Goal: Information Seeking & Learning: Check status

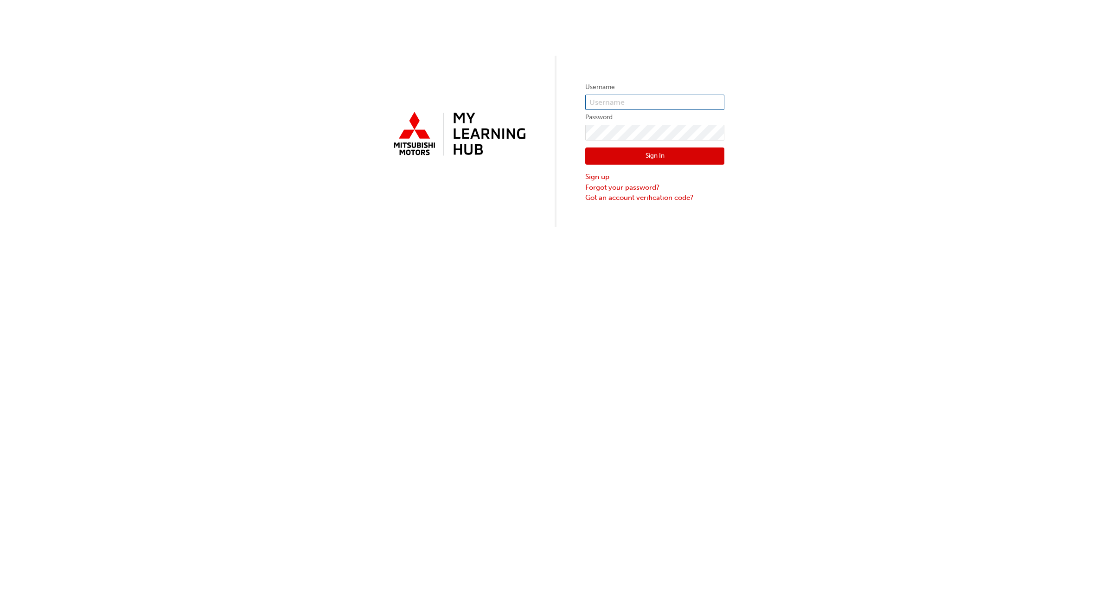
type input "scgreen"
click at [661, 149] on button "Sign In" at bounding box center [654, 157] width 139 height 18
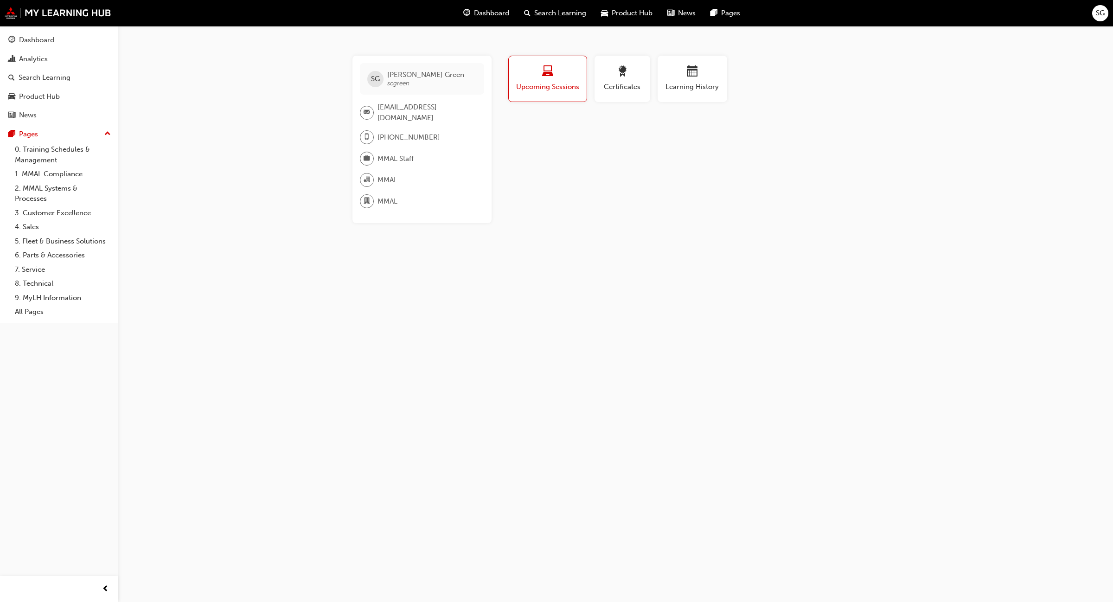
click at [211, 186] on div "SG [PERSON_NAME] scgreen [EMAIL_ADDRESS][DOMAIN_NAME] [PHONE_NUMBER] MMAL Staff…" at bounding box center [556, 301] width 1113 height 602
click at [40, 61] on div "Analytics" at bounding box center [33, 59] width 29 height 11
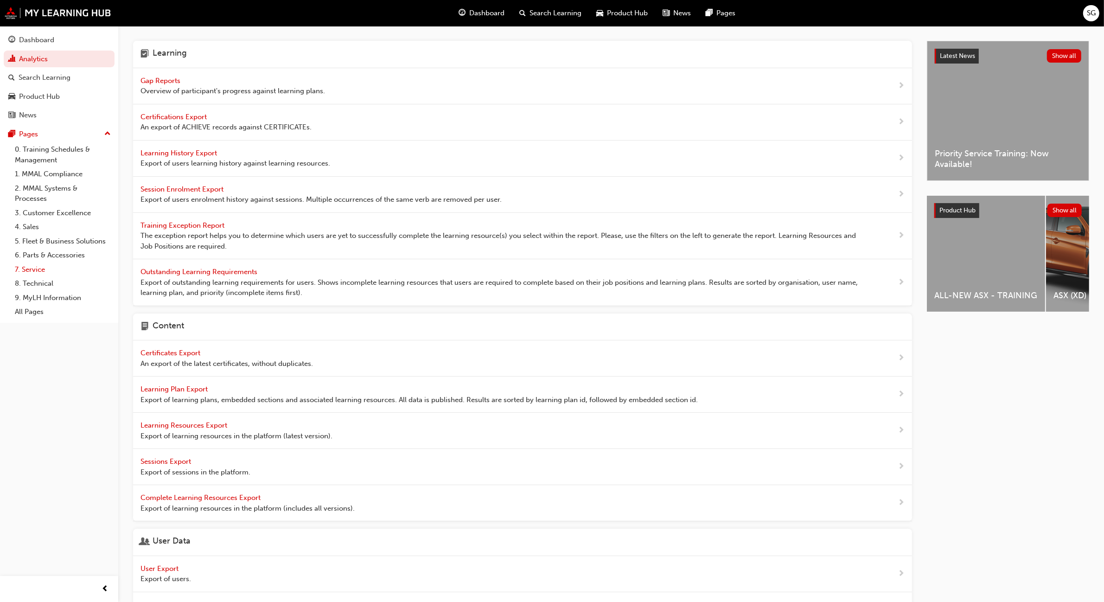
click at [41, 267] on link "7. Service" at bounding box center [62, 270] width 103 height 14
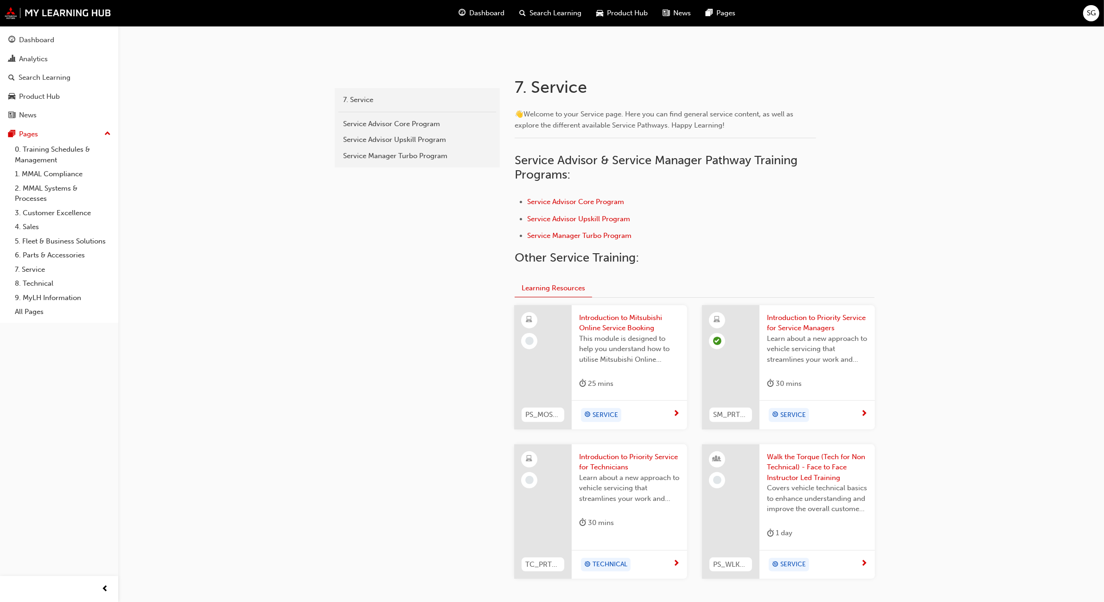
scroll to position [154, 0]
click at [618, 472] on span "Learn about a new approach to vehicle servicing that streamlines your work and …" at bounding box center [629, 488] width 101 height 32
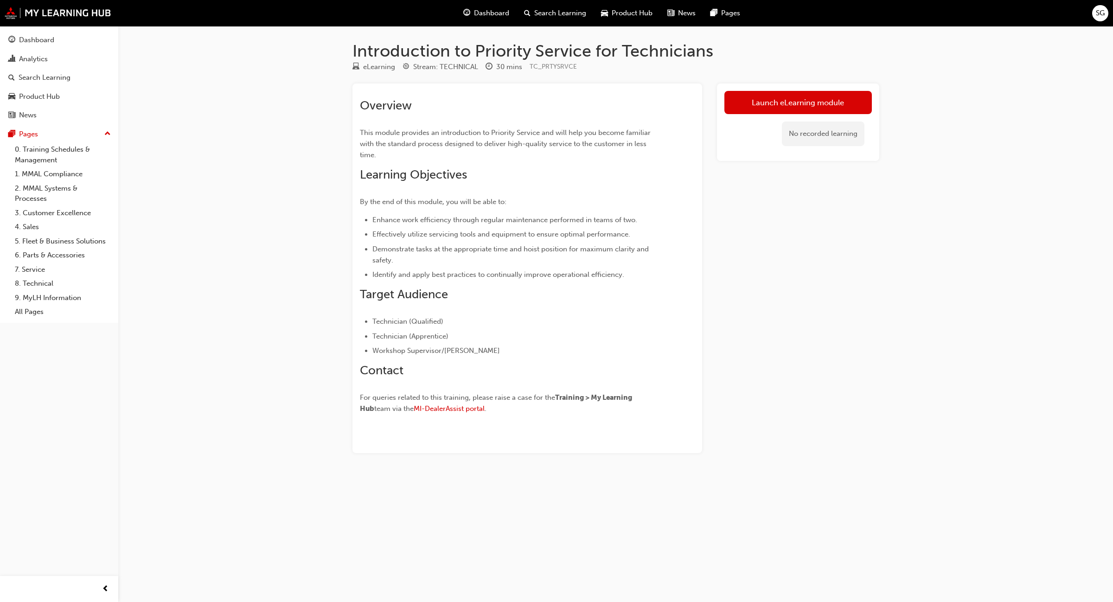
click at [316, 75] on div "Introduction to Priority Service for Technicians eLearning Stream: TECHNICAL 30…" at bounding box center [556, 301] width 1113 height 602
click at [414, 47] on h1 "Introduction to Priority Service for Technicians" at bounding box center [616, 51] width 527 height 20
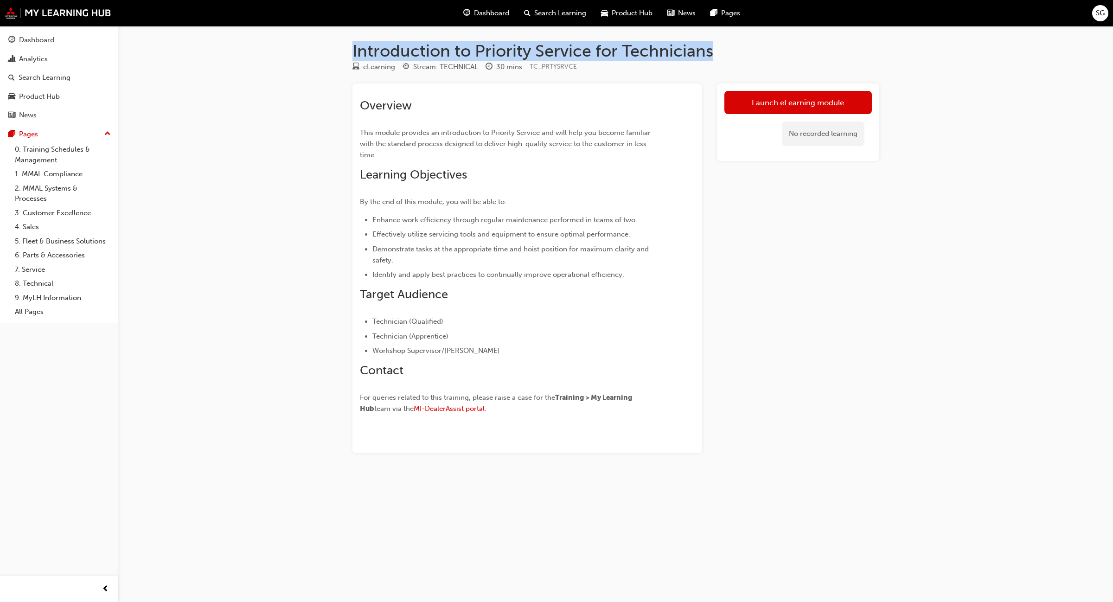
click at [414, 47] on h1 "Introduction to Priority Service for Technicians" at bounding box center [616, 51] width 527 height 20
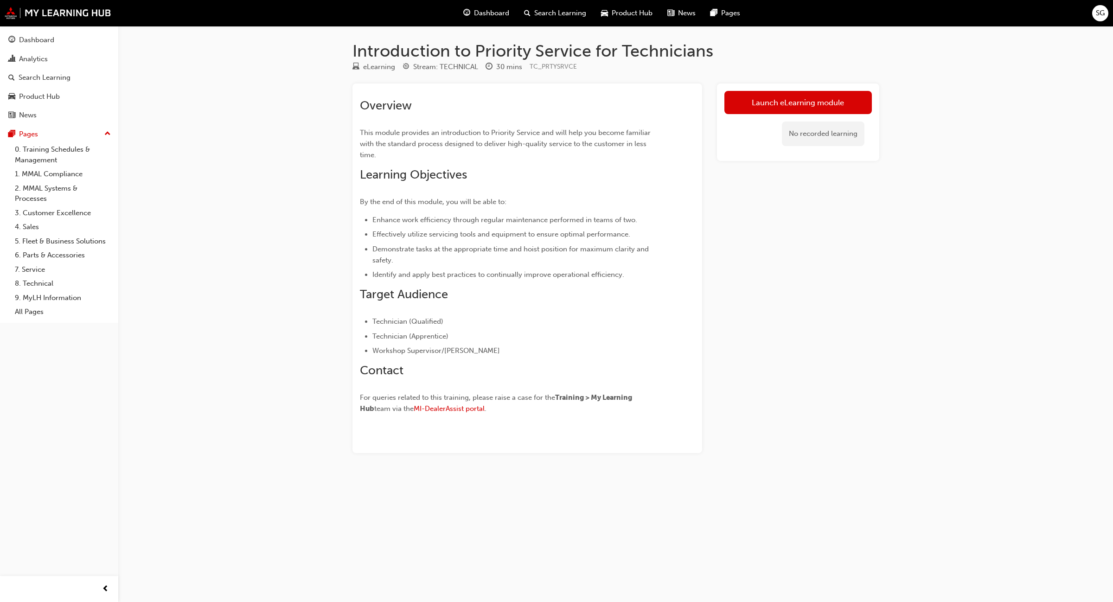
click at [263, 137] on div "Introduction to Priority Service for Technicians eLearning Stream: TECHNICAL 30…" at bounding box center [556, 301] width 1113 height 602
click at [263, 90] on div "Introduction to Priority Service for Technicians eLearning Stream: TECHNICAL 30…" at bounding box center [556, 301] width 1113 height 602
click at [271, 253] on div "Introduction to Priority Service for Technicians eLearning Stream: TECHNICAL 30…" at bounding box center [556, 301] width 1113 height 602
click at [342, 508] on div "Introduction to Priority Service for Technicians eLearning Stream: TECHNICAL 30…" at bounding box center [556, 301] width 1113 height 602
click at [279, 173] on div "Introduction to Priority Service for Technicians eLearning Stream: TECHNICAL 30…" at bounding box center [556, 301] width 1113 height 602
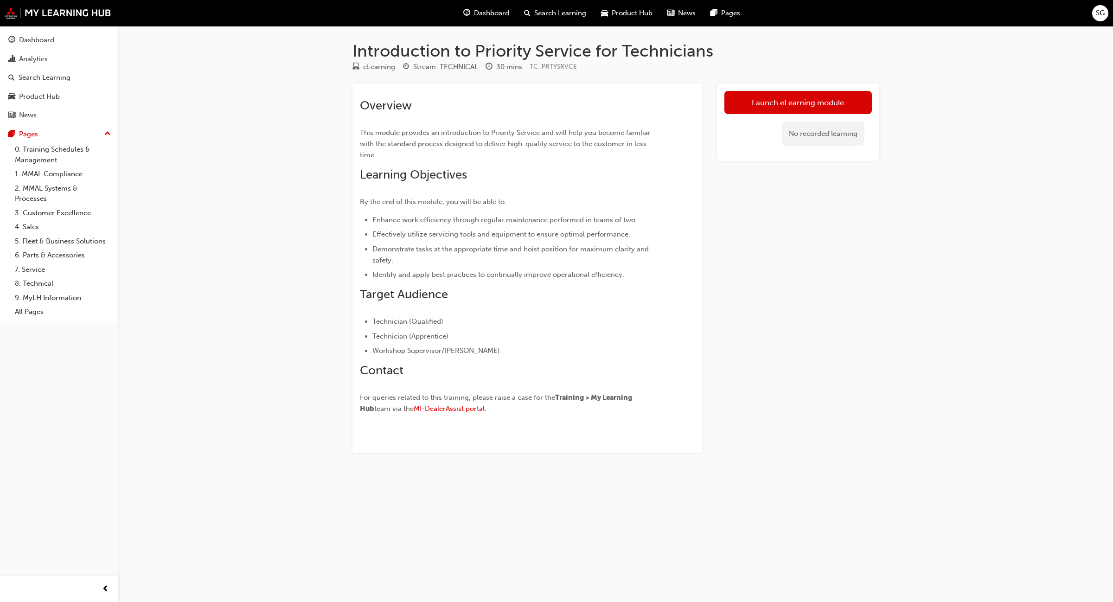
click at [564, 56] on h1 "Introduction to Priority Service for Technicians" at bounding box center [616, 51] width 527 height 20
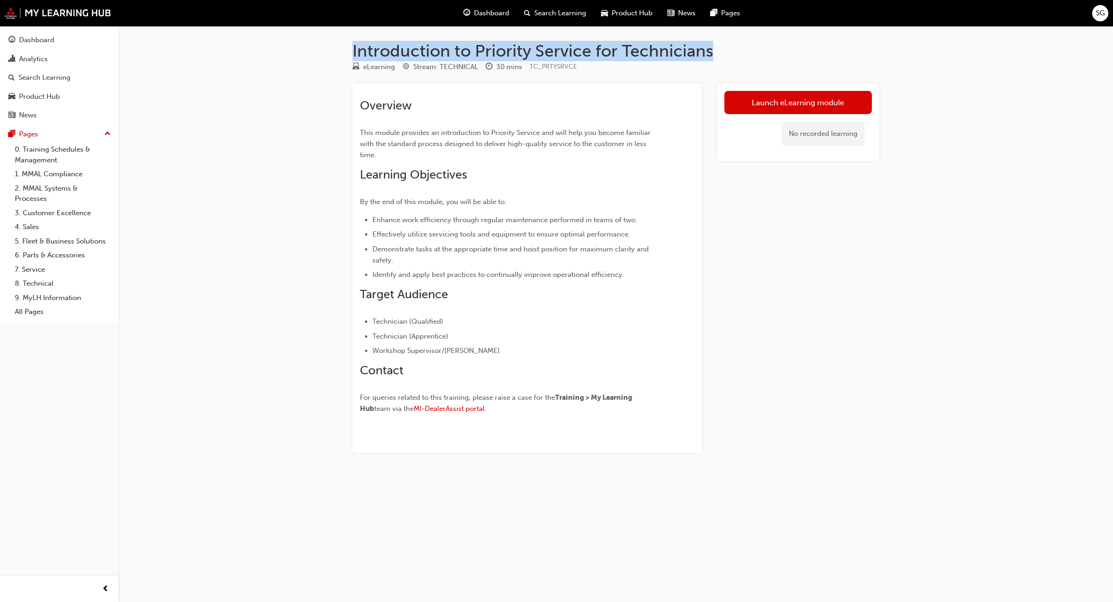
click at [564, 56] on h1 "Introduction to Priority Service for Technicians" at bounding box center [616, 51] width 527 height 20
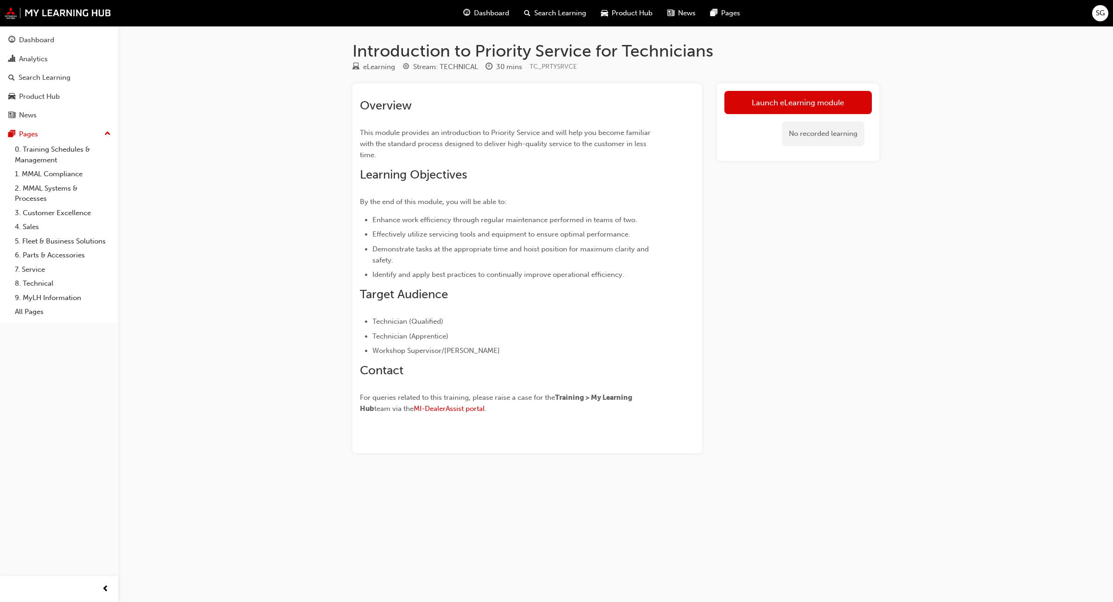
click at [297, 127] on div "Introduction to Priority Service for Technicians eLearning Stream: TECHNICAL 30…" at bounding box center [556, 301] width 1113 height 602
click at [387, 51] on h1 "Introduction to Priority Service for Technicians" at bounding box center [616, 51] width 527 height 20
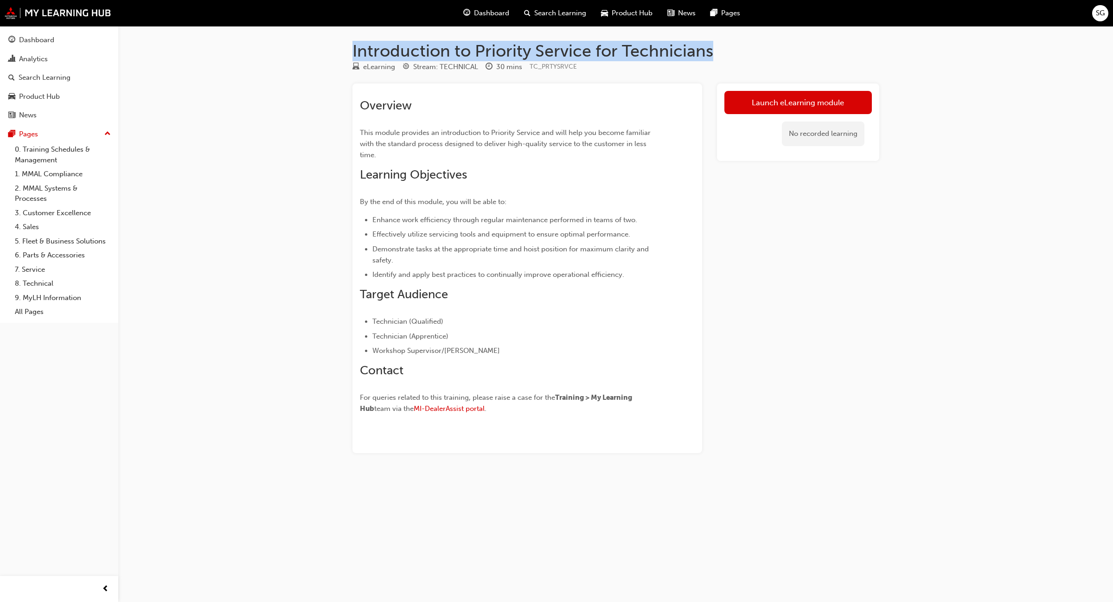
click at [387, 51] on h1 "Introduction to Priority Service for Technicians" at bounding box center [616, 51] width 527 height 20
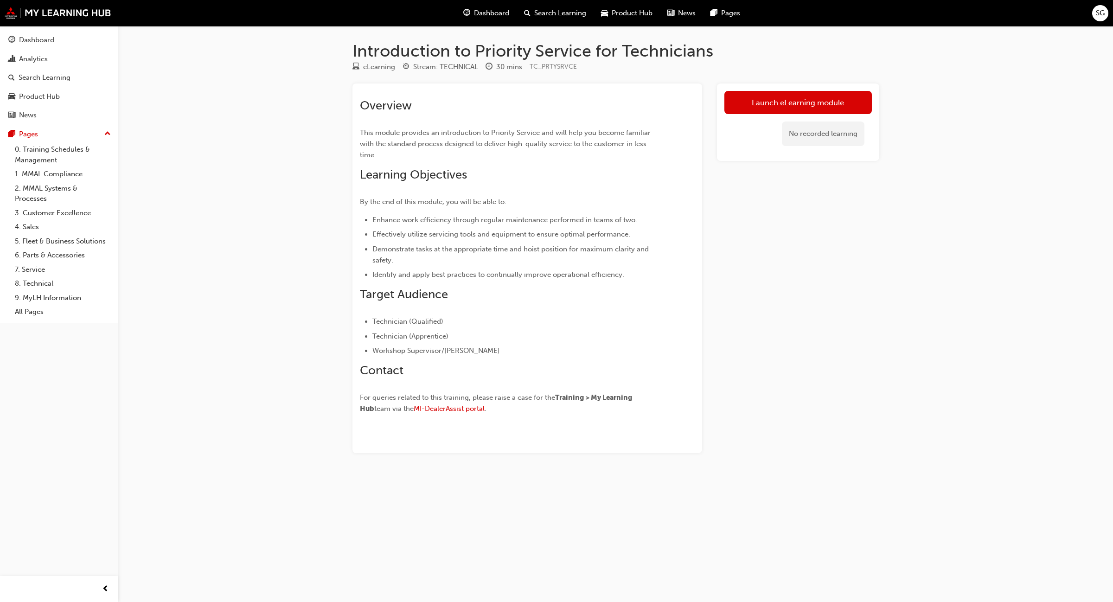
click at [299, 121] on div "Introduction to Priority Service for Technicians eLearning Stream: TECHNICAL 30…" at bounding box center [556, 301] width 1113 height 602
click at [64, 59] on div "Analytics" at bounding box center [59, 59] width 102 height 12
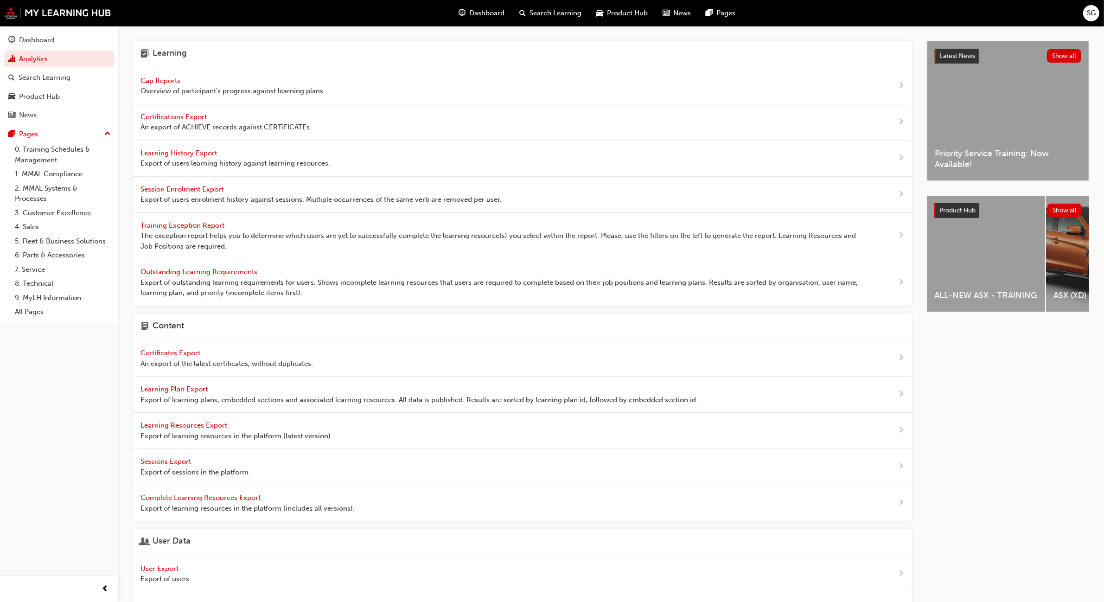
click at [172, 80] on span "Gap Reports" at bounding box center [162, 81] width 42 height 8
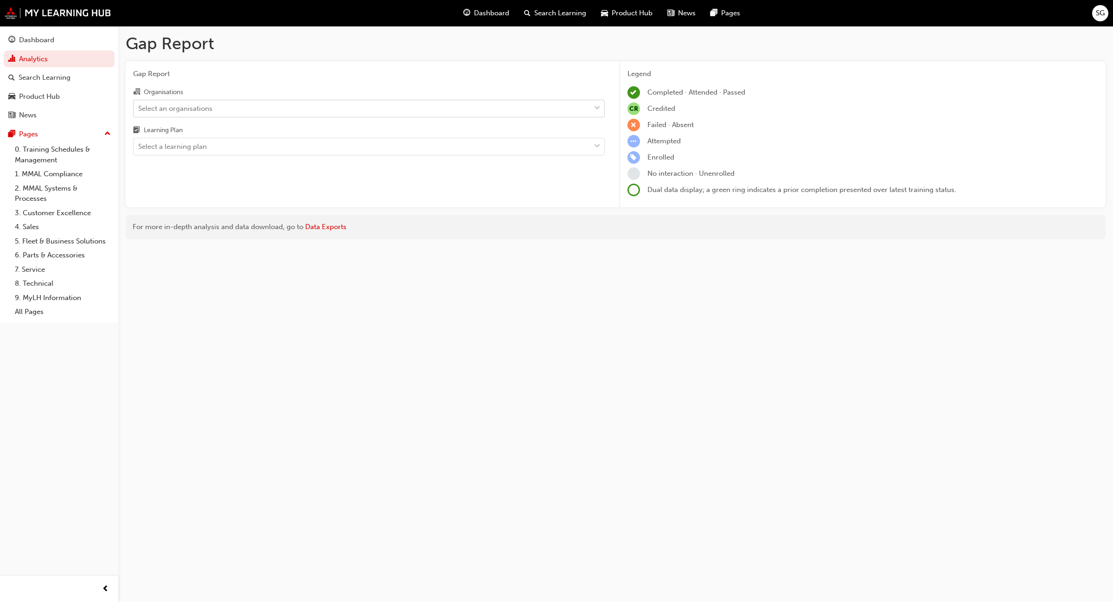
click at [539, 105] on div "Select an organisations" at bounding box center [362, 108] width 457 height 16
click at [139, 105] on input "Organisations Select an organisations" at bounding box center [138, 108] width 1 height 8
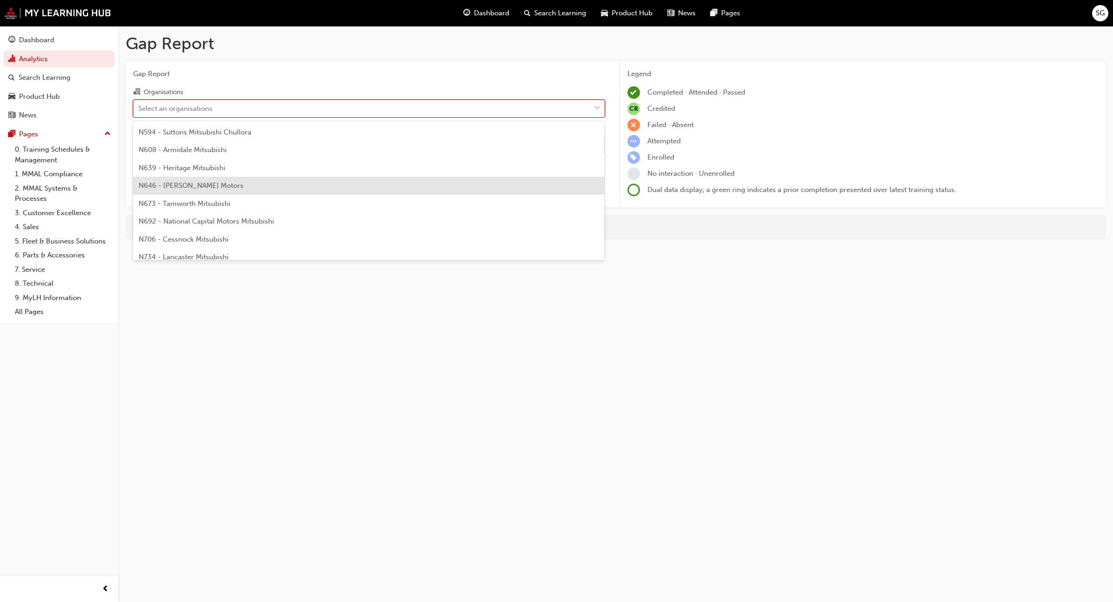
scroll to position [122, 0]
click at [228, 188] on div "N639 - Heritage Mitsubishi" at bounding box center [369, 189] width 472 height 18
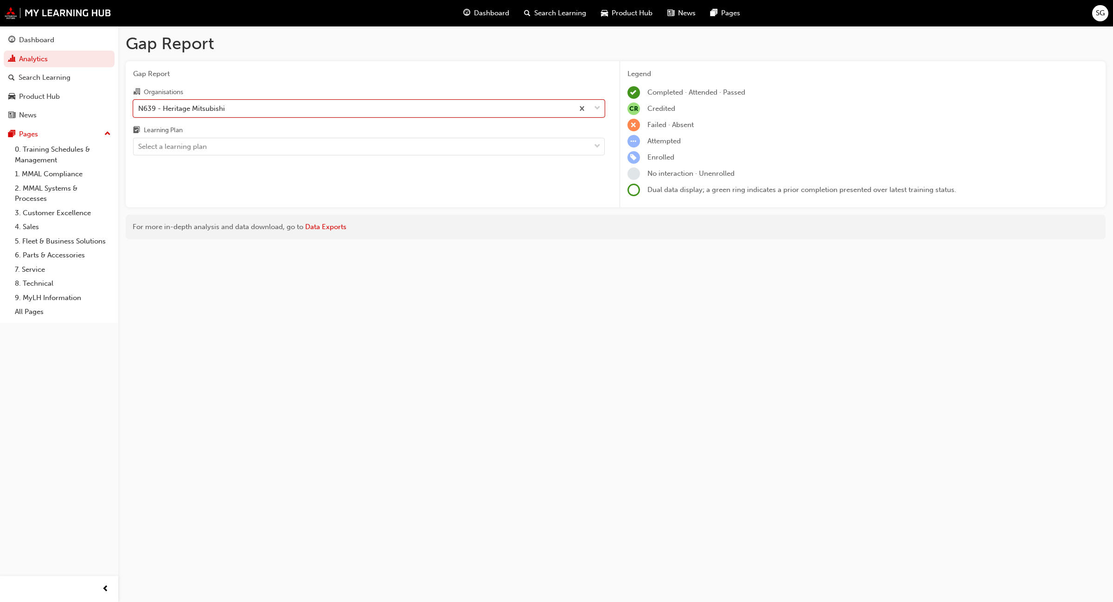
click at [232, 157] on div "Gap Report Organisations option N639 - Heritage Mitsubishi, selected. 0 results…" at bounding box center [369, 134] width 487 height 147
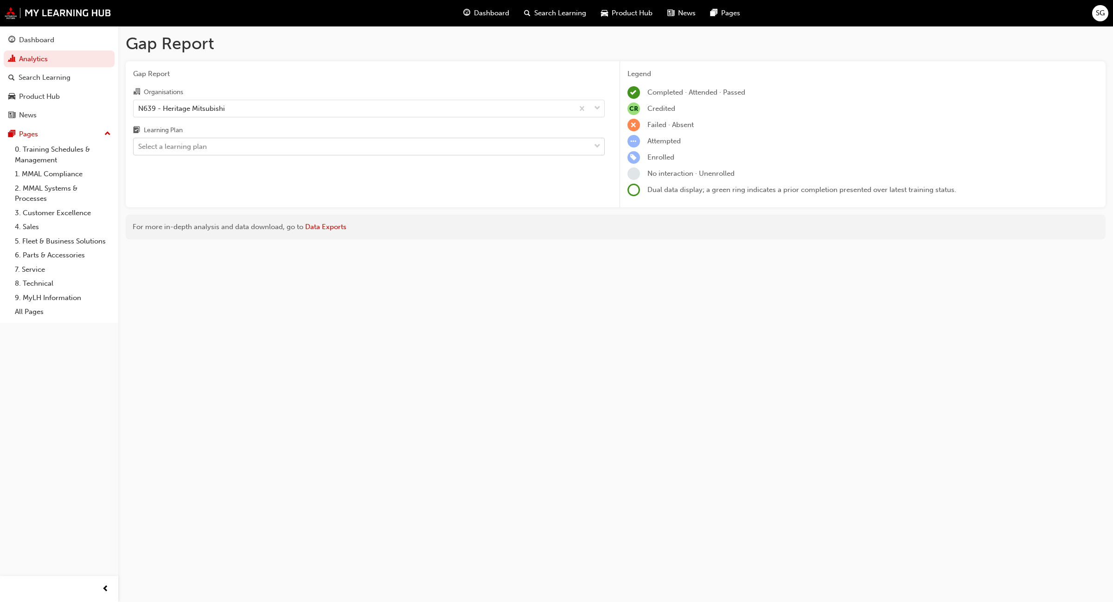
click at [229, 150] on div "Select a learning plan" at bounding box center [362, 147] width 457 height 16
click at [139, 150] on input "Learning Plan Select a learning plan" at bounding box center [138, 146] width 1 height 8
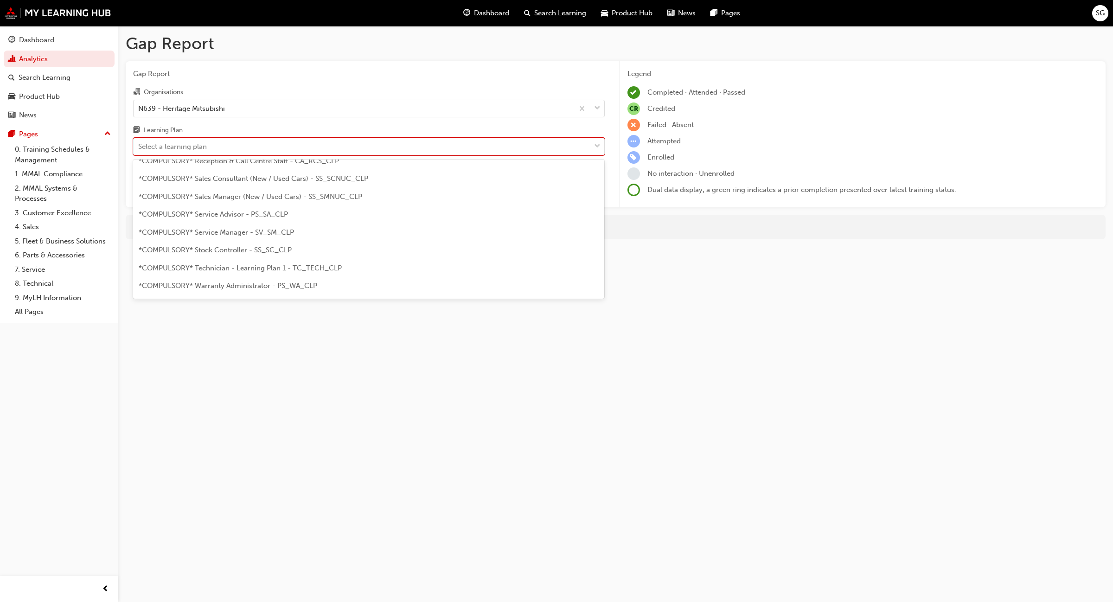
scroll to position [282, 0]
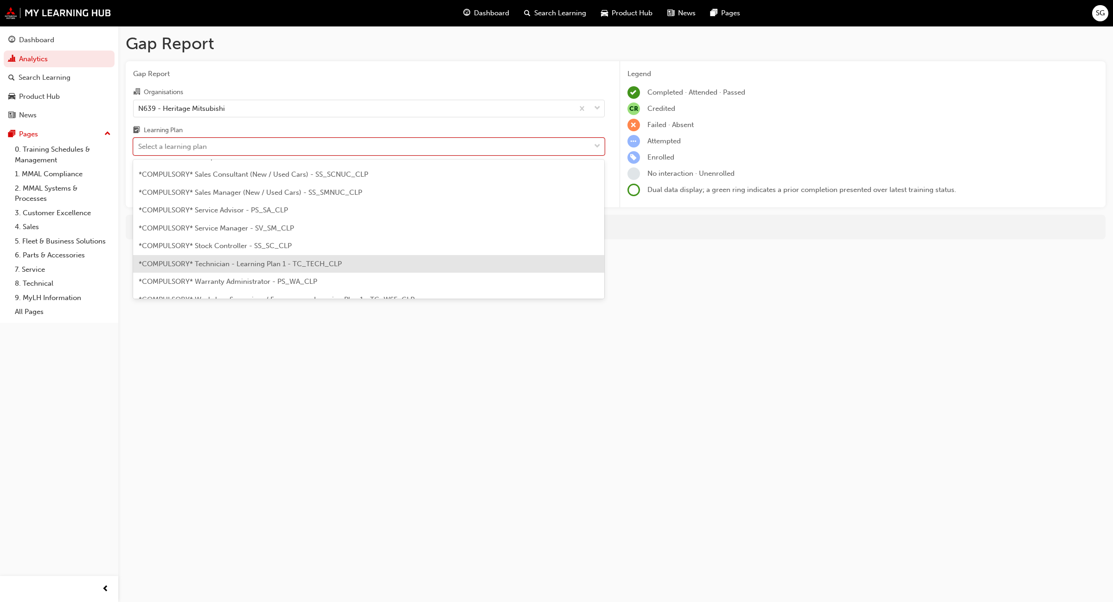
click at [317, 263] on span "*COMPULSORY* Technician - Learning Plan 1 - TC_TECH_CLP" at bounding box center [240, 264] width 203 height 8
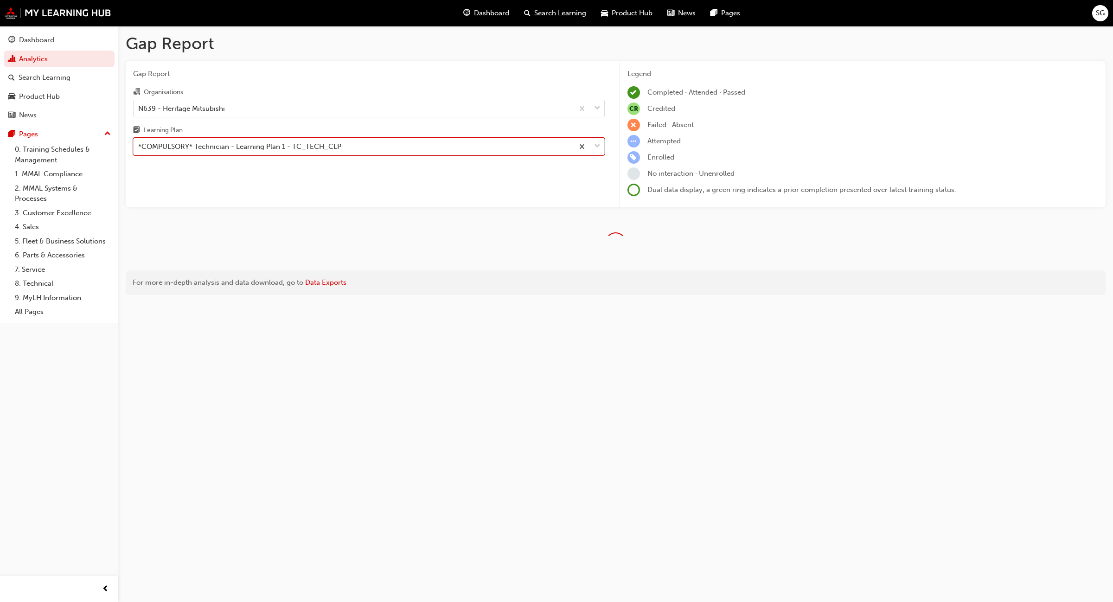
click at [380, 145] on div "*COMPULSORY* Technician - Learning Plan 1 - TC_TECH_CLP" at bounding box center [354, 147] width 440 height 16
click at [139, 145] on input "Learning Plan option *COMPULSORY* Technician - Learning Plan 1 - TC_TECH_CLP, s…" at bounding box center [138, 146] width 1 height 8
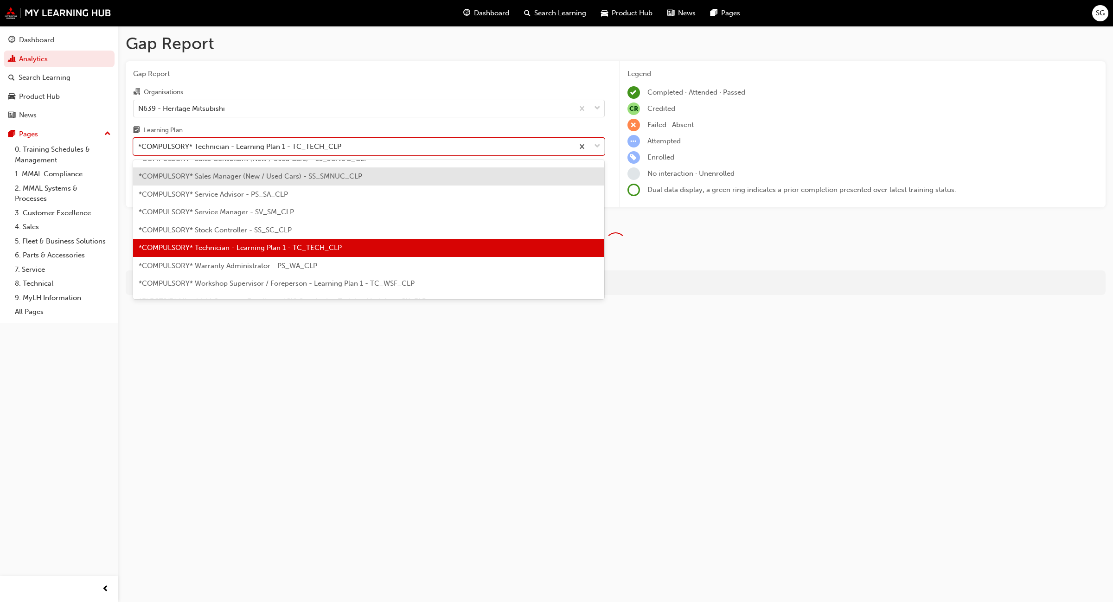
scroll to position [298, 0]
click at [542, 57] on div "Gap Report Gap Report Organisations N639 - Heritage Mitsubishi Learning Plan op…" at bounding box center [615, 168] width 995 height 284
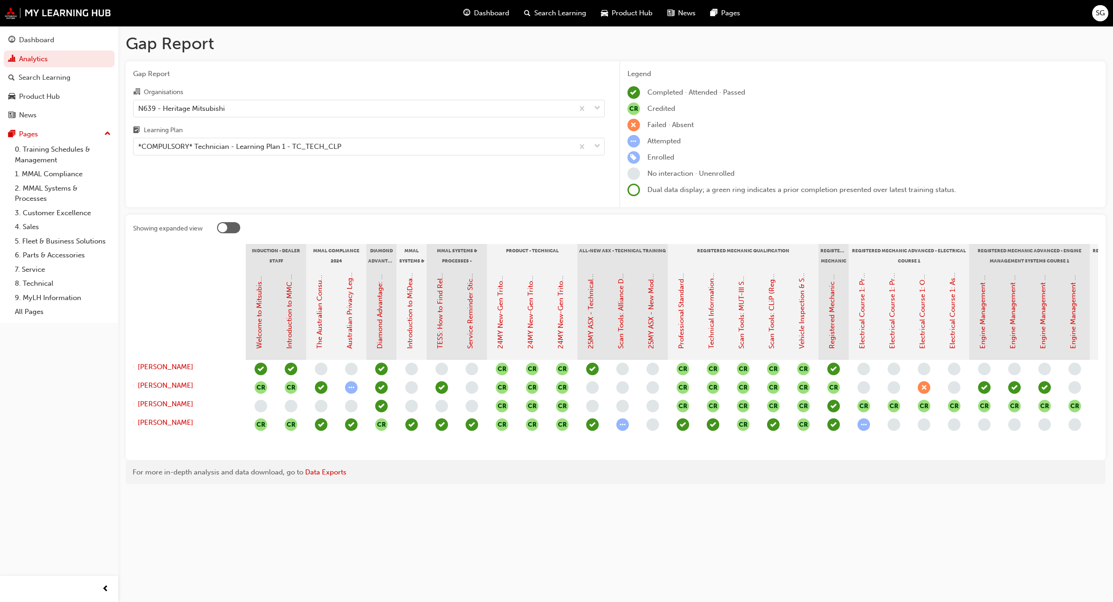
scroll to position [0, 0]
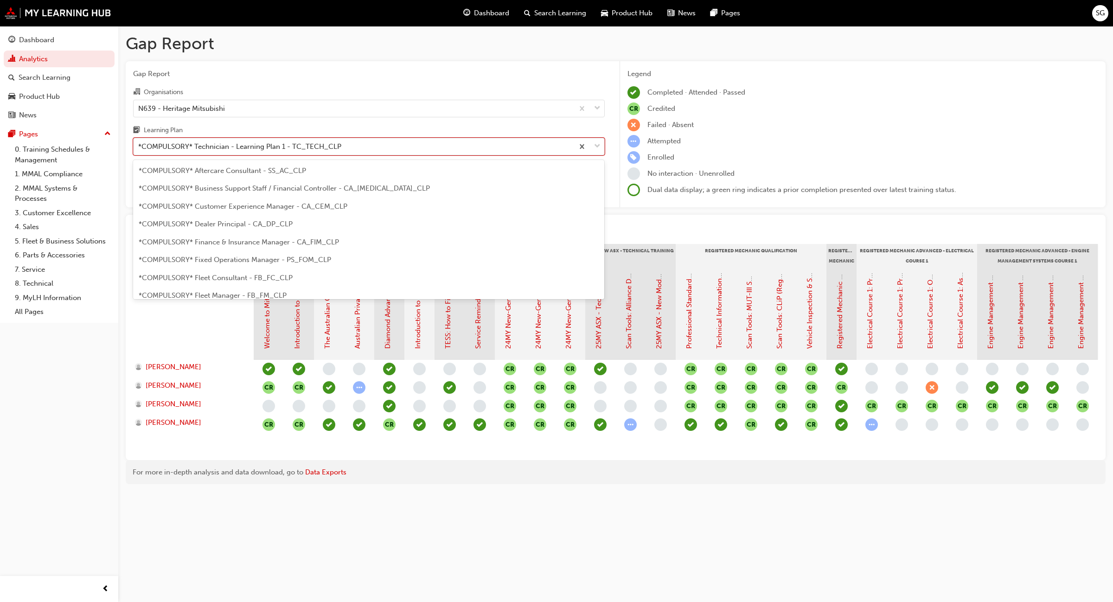
click at [472, 142] on div "*COMPULSORY* Technician - Learning Plan 1 - TC_TECH_CLP" at bounding box center [354, 147] width 440 height 16
click at [139, 142] on input "Learning Plan option *COMPULSORY* Technician - Learning Plan 1 - TC_TECH_CLP, s…" at bounding box center [138, 146] width 1 height 8
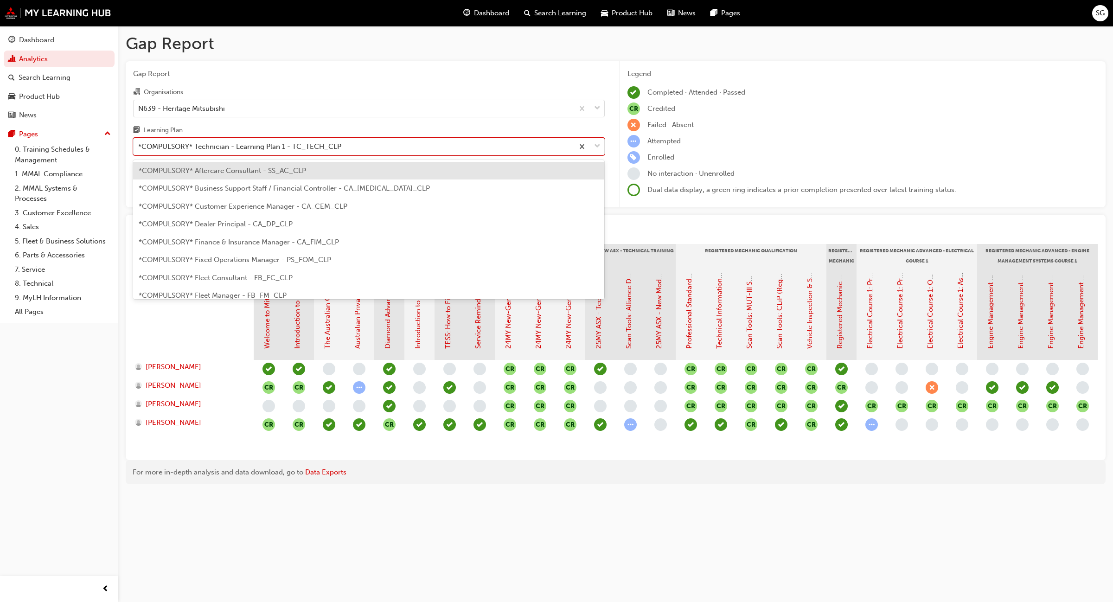
click at [488, 50] on h1 "Gap Report" at bounding box center [616, 43] width 980 height 20
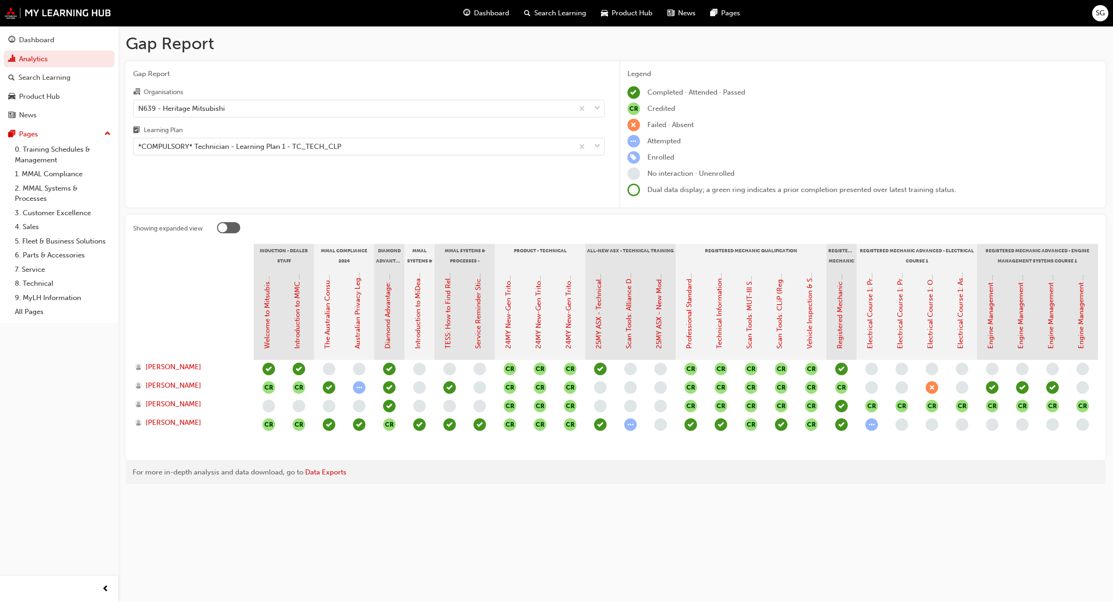
click at [195, 525] on div "Gap Report Gap Report Organisations N639 - Heritage Mitsubishi Learning Plan *C…" at bounding box center [556, 301] width 1113 height 602
click at [189, 476] on div "For more in-depth analysis and data download, go to Data Exports" at bounding box center [616, 472] width 966 height 11
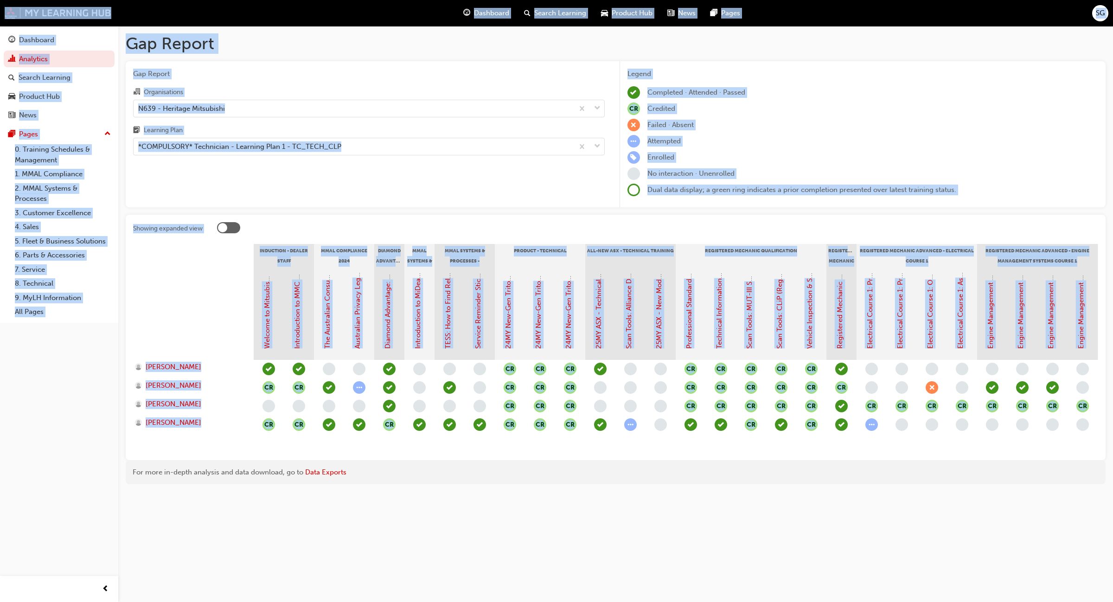
click at [189, 476] on div "For more in-depth analysis and data download, go to Data Exports" at bounding box center [616, 472] width 966 height 11
click at [315, 544] on div "Gap Report Gap Report Organisations N639 - Heritage Mitsubishi Learning Plan *C…" at bounding box center [556, 301] width 1113 height 602
